Goal: Task Accomplishment & Management: Manage account settings

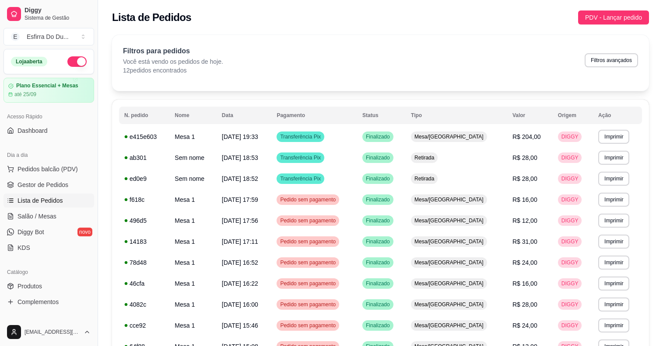
scroll to position [7, 0]
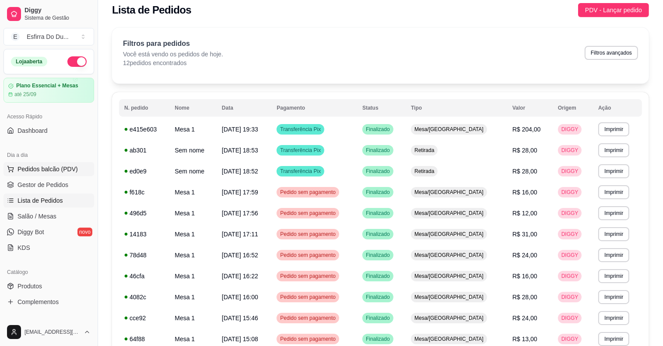
click at [57, 171] on span "Pedidos balcão (PDV)" at bounding box center [47, 169] width 60 height 9
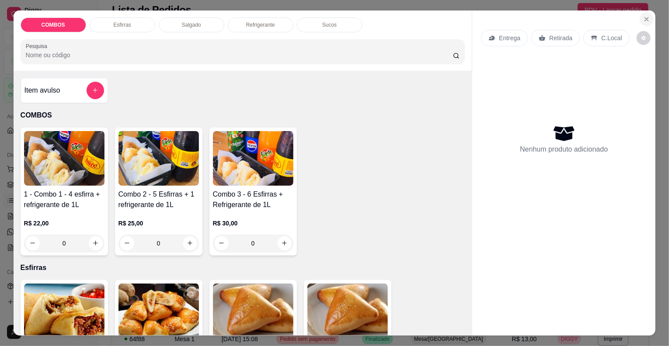
click at [647, 14] on button "Close" at bounding box center [647, 19] width 14 height 14
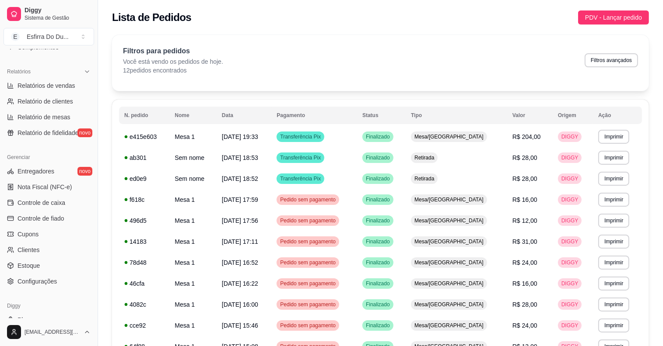
scroll to position [262, 0]
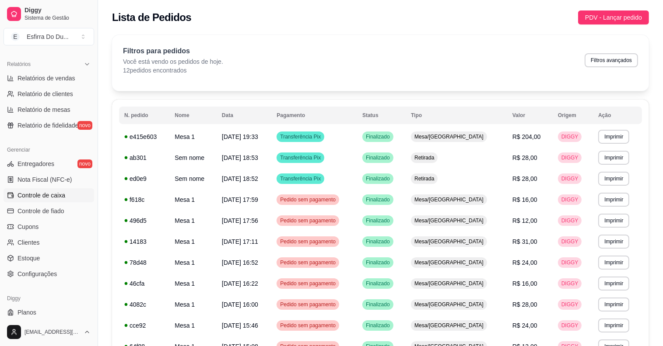
click at [55, 194] on span "Controle de caixa" at bounding box center [41, 195] width 48 height 9
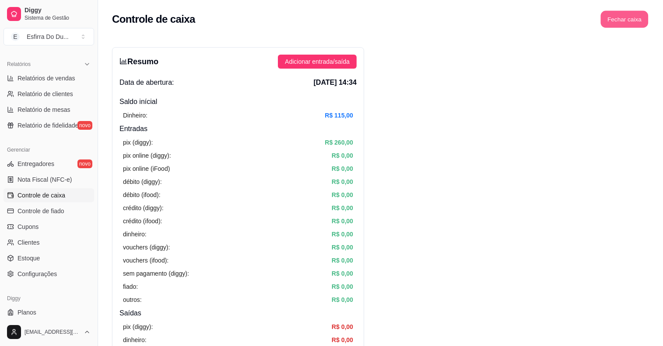
click at [614, 16] on button "Fechar caixa" at bounding box center [625, 19] width 48 height 17
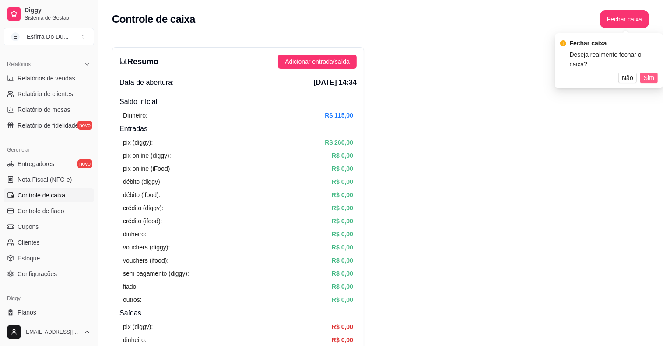
click at [644, 73] on span "Sim" at bounding box center [648, 78] width 10 height 10
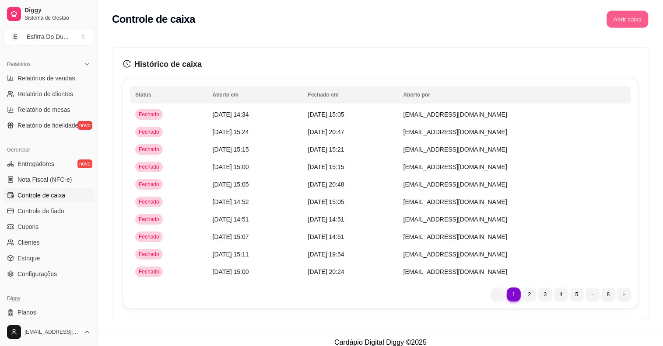
click at [634, 19] on button "Abrir caixa" at bounding box center [627, 19] width 42 height 17
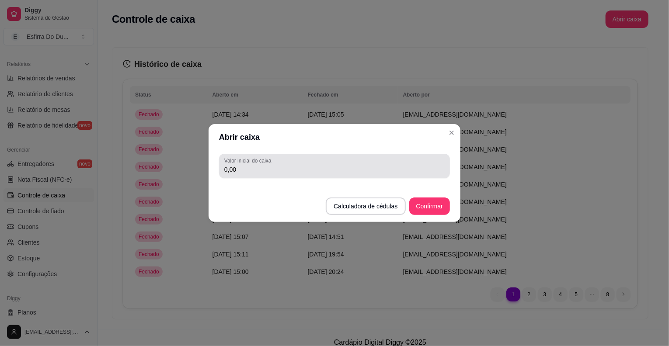
click at [310, 174] on div "0,00" at bounding box center [334, 165] width 220 height 17
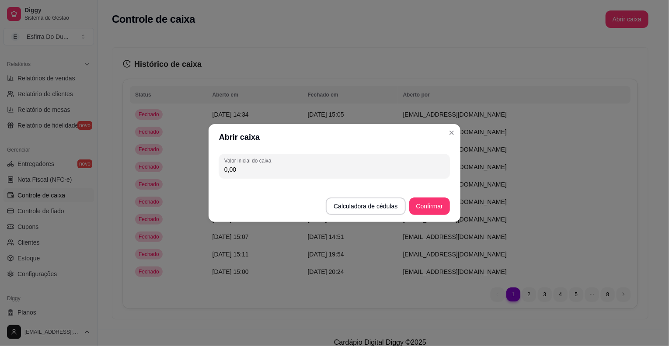
click at [310, 174] on div "0,00" at bounding box center [334, 165] width 220 height 17
type input "165,00"
click at [444, 203] on button "Confirmar" at bounding box center [429, 206] width 41 height 17
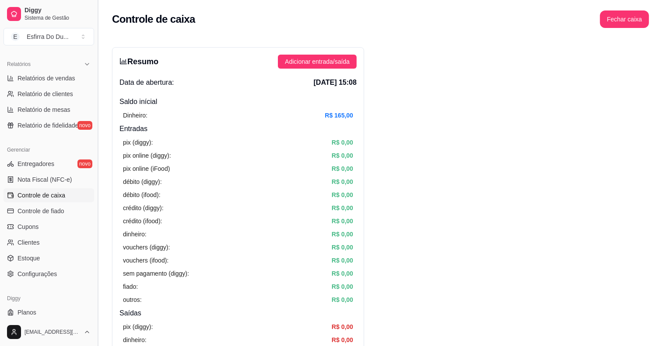
click at [95, 51] on button "Toggle Sidebar" at bounding box center [97, 173] width 7 height 346
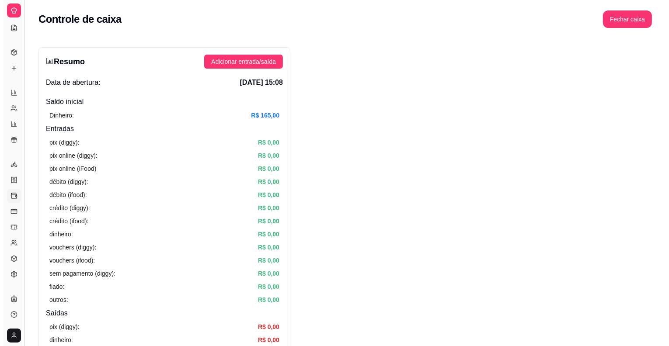
scroll to position [107, 0]
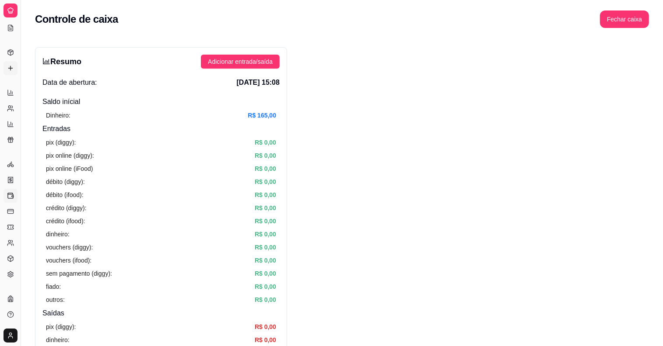
click at [14, 68] on link "Complementos" at bounding box center [10, 68] width 14 height 14
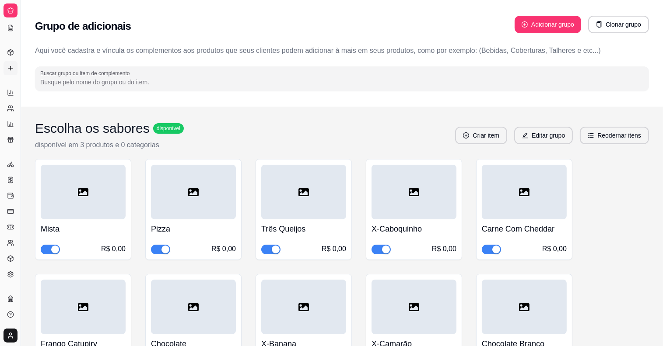
click at [14, 164] on icon at bounding box center [10, 164] width 7 height 7
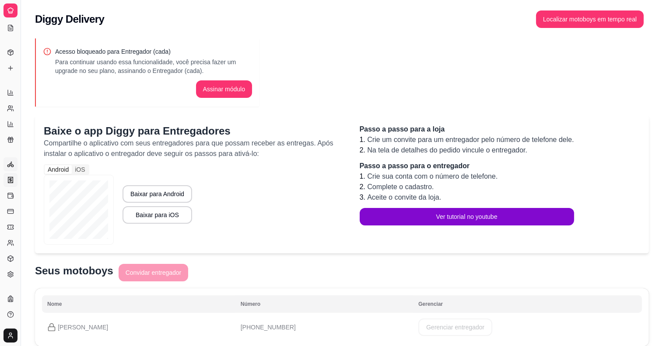
click at [10, 183] on icon at bounding box center [10, 180] width 5 height 6
